Goal: Transaction & Acquisition: Purchase product/service

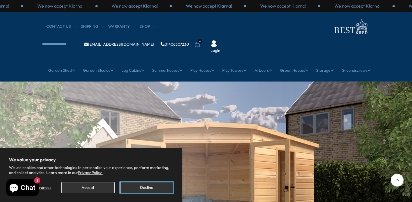
click at [134, 187] on button "Decline" at bounding box center [146, 187] width 53 height 11
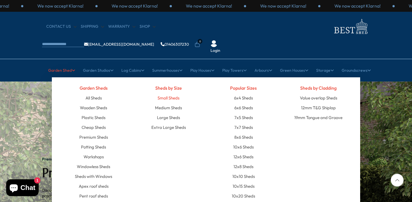
click at [170, 93] on link "Small Sheds" at bounding box center [168, 98] width 22 height 10
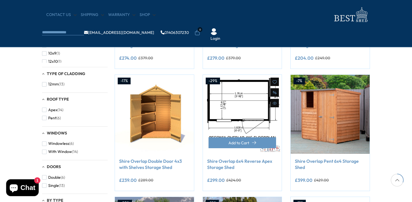
scroll to position [218, 0]
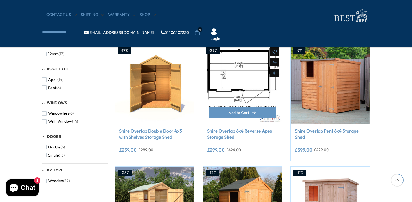
click at [258, 90] on img at bounding box center [242, 84] width 79 height 79
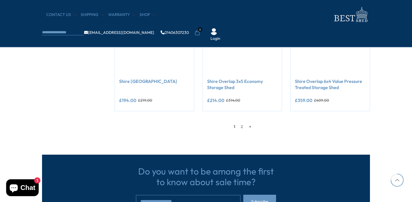
scroll to position [477, 0]
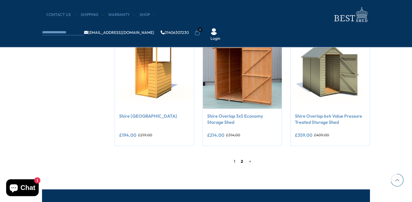
click at [242, 162] on link "2" at bounding box center [242, 161] width 8 height 8
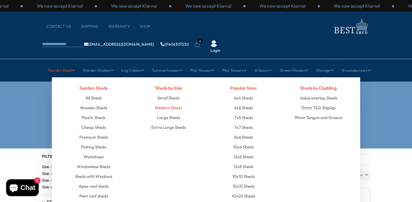
click at [159, 103] on link "Medium Sheds" at bounding box center [168, 108] width 27 height 10
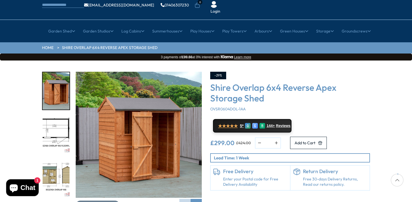
scroll to position [40, 0]
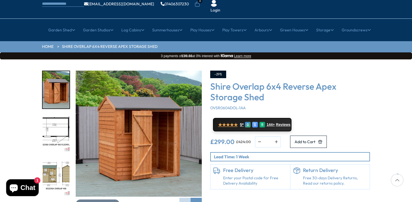
click at [61, 121] on img "2 / 10" at bounding box center [56, 133] width 27 height 37
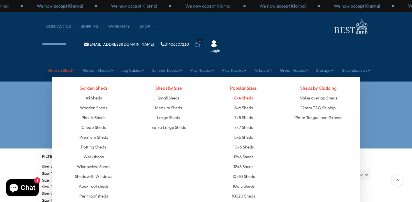
click at [244, 93] on link "6x4 Sheds" at bounding box center [243, 98] width 19 height 10
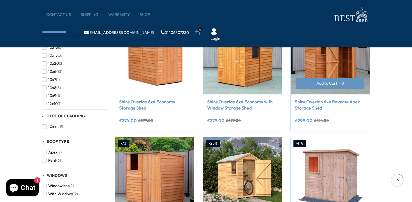
scroll to position [123, 0]
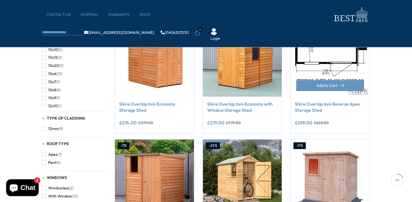
click at [323, 57] on img at bounding box center [329, 57] width 79 height 79
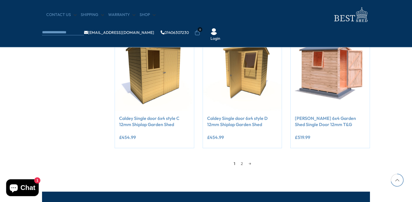
scroll to position [475, 0]
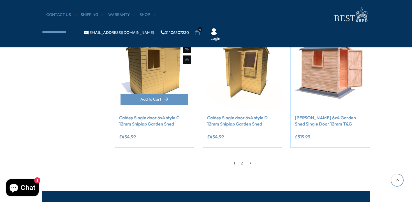
click at [152, 117] on link "Caldey Single door 6x4 style C 12mm Shiplap Garden Shed" at bounding box center [154, 121] width 71 height 13
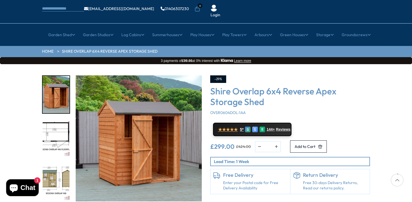
scroll to position [55, 0]
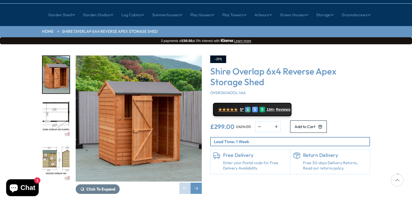
click at [59, 104] on img "2 / 10" at bounding box center [56, 118] width 27 height 37
click at [48, 151] on img "3 / 10" at bounding box center [56, 162] width 27 height 37
click at [52, 146] on img "3 / 10" at bounding box center [56, 162] width 27 height 37
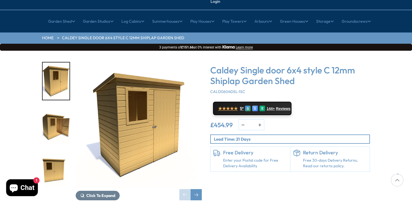
scroll to position [53, 0]
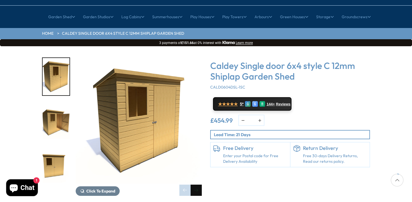
click at [198, 185] on div "Next slide" at bounding box center [195, 190] width 11 height 11
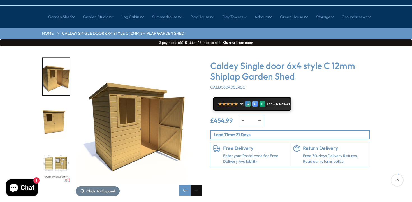
click at [198, 185] on div "Next slide" at bounding box center [195, 190] width 11 height 11
